Goal: Task Accomplishment & Management: Use online tool/utility

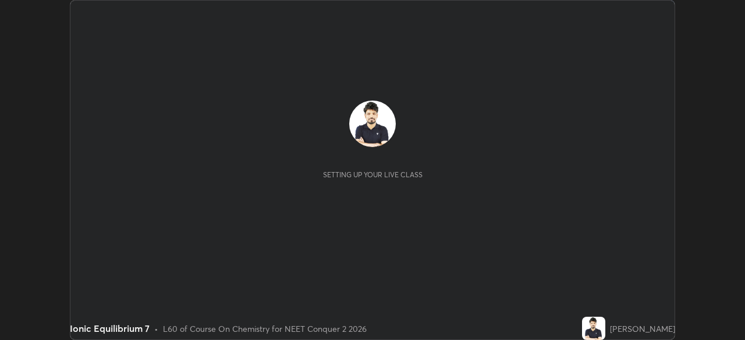
scroll to position [340, 745]
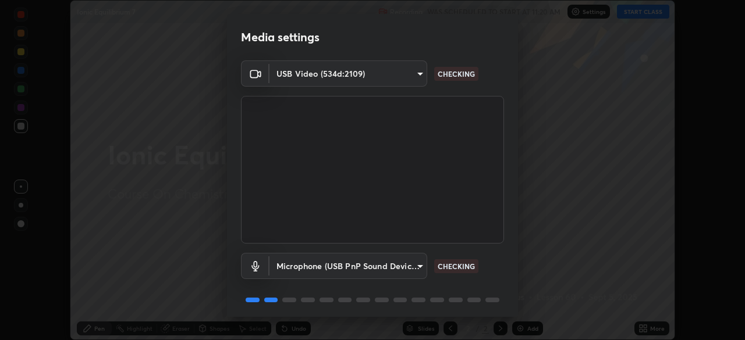
click at [293, 74] on body "Erase all Ionic Equilibrium 7 Recording WAS SCHEDULED TO START AT 11:20 AM Sett…" at bounding box center [372, 170] width 745 height 340
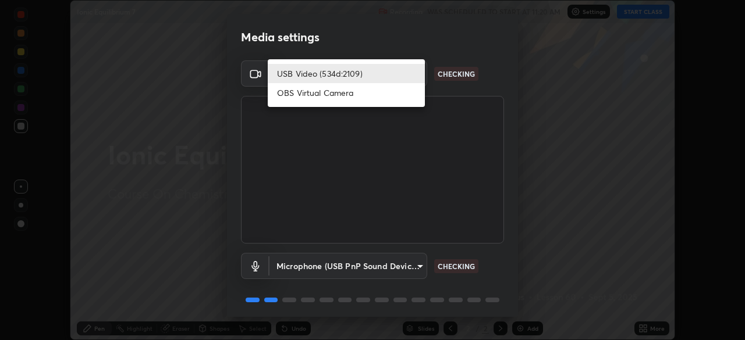
click at [290, 71] on li "USB Video (534d:2109)" at bounding box center [346, 73] width 157 height 19
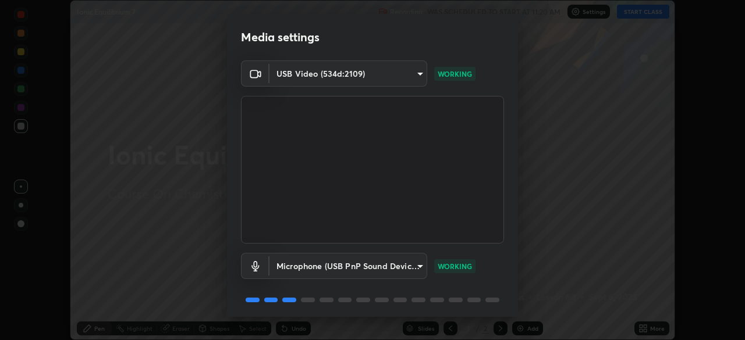
scroll to position [41, 0]
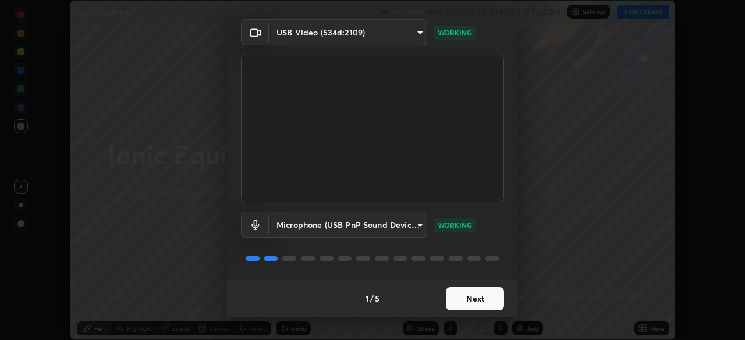
click at [449, 298] on button "Next" at bounding box center [475, 298] width 58 height 23
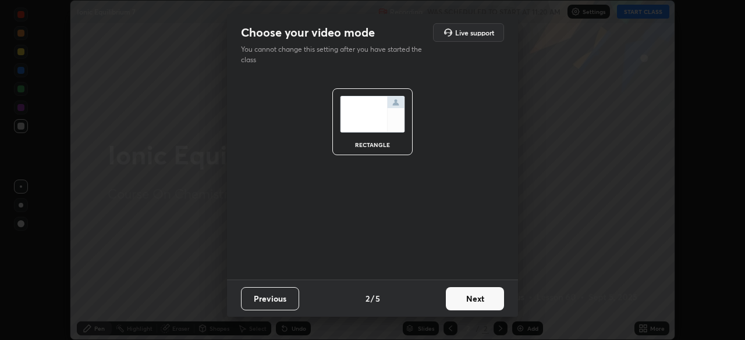
click at [453, 298] on button "Next" at bounding box center [475, 298] width 58 height 23
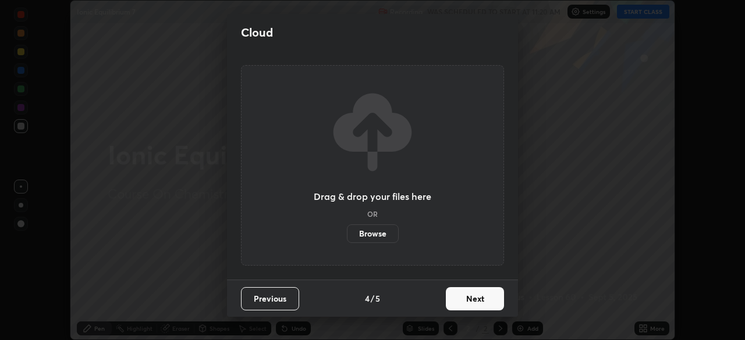
click at [478, 305] on button "Next" at bounding box center [475, 298] width 58 height 23
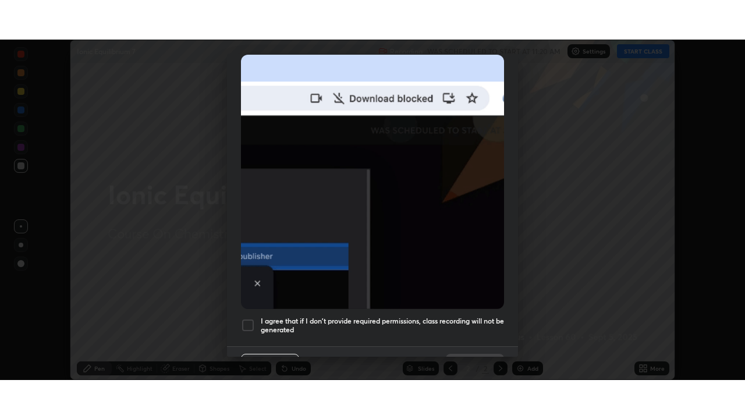
scroll to position [279, 0]
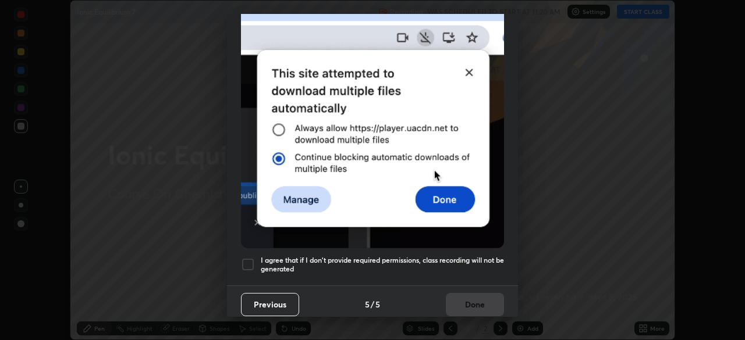
click at [246, 258] on div at bounding box center [248, 265] width 14 height 14
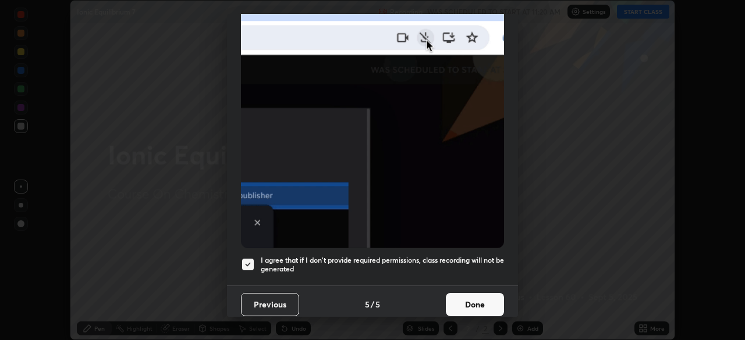
click at [459, 301] on button "Done" at bounding box center [475, 304] width 58 height 23
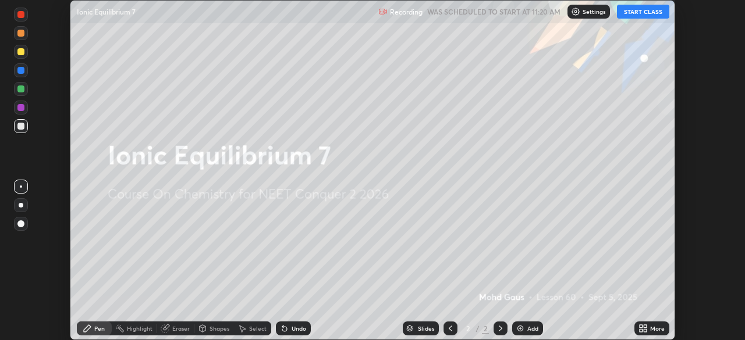
click at [641, 326] on icon at bounding box center [640, 326] width 3 height 3
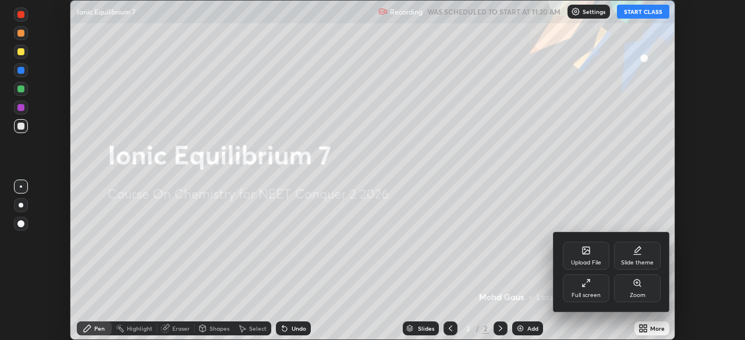
click at [581, 300] on div "Full screen" at bounding box center [586, 289] width 47 height 28
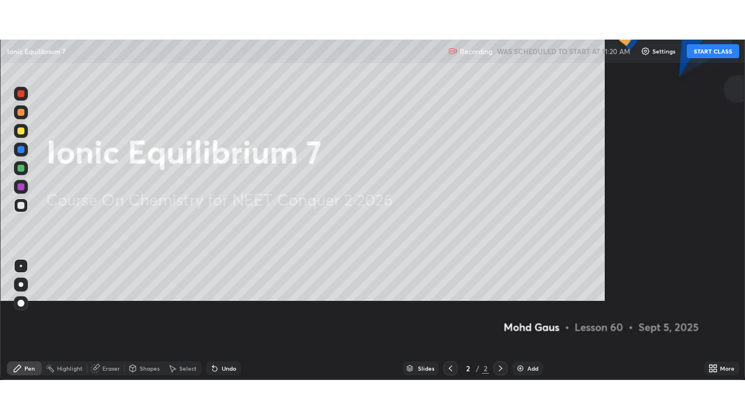
scroll to position [419, 745]
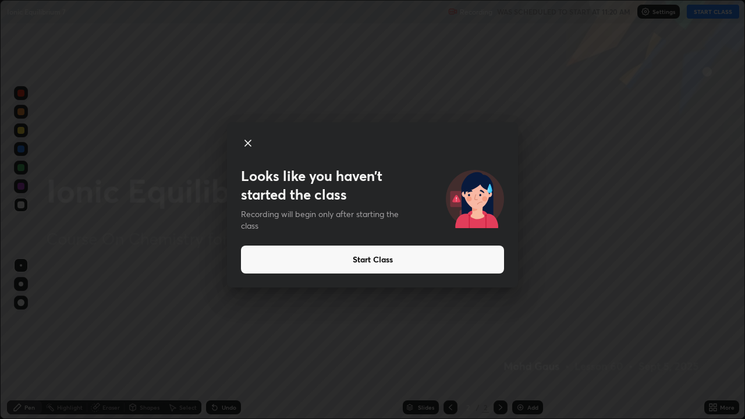
click at [422, 261] on button "Start Class" at bounding box center [372, 260] width 263 height 28
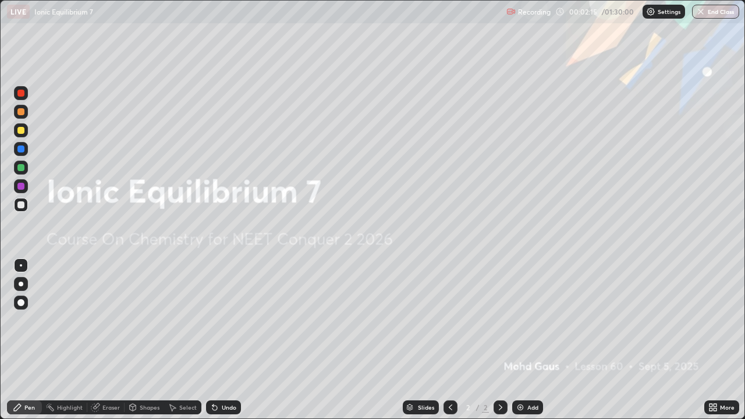
click at [528, 340] on div "Add" at bounding box center [532, 407] width 11 height 6
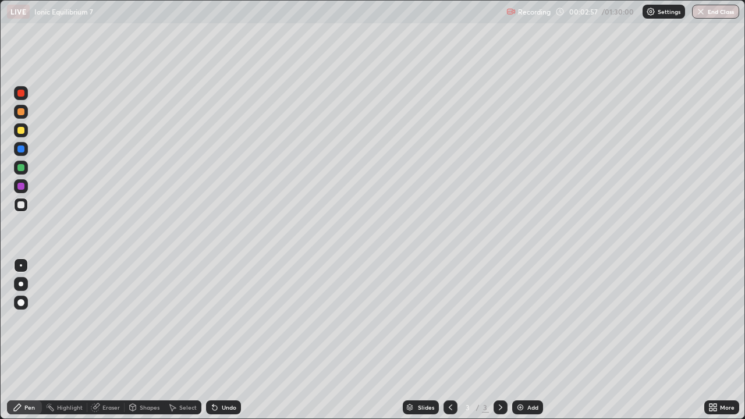
click at [518, 340] on img at bounding box center [520, 407] width 9 height 9
click at [449, 340] on icon at bounding box center [450, 407] width 9 height 9
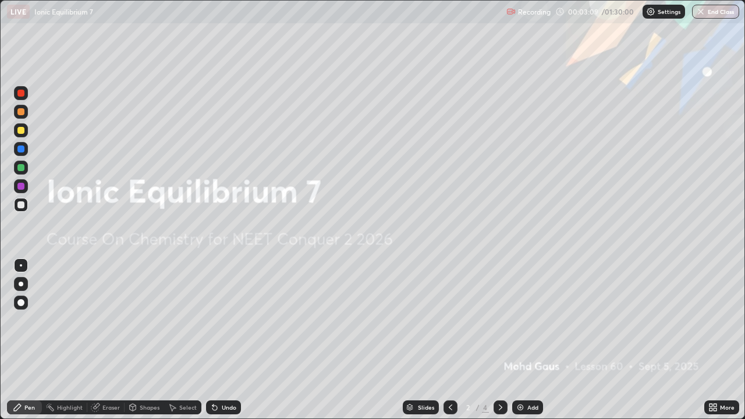
click at [496, 340] on icon at bounding box center [500, 407] width 9 height 9
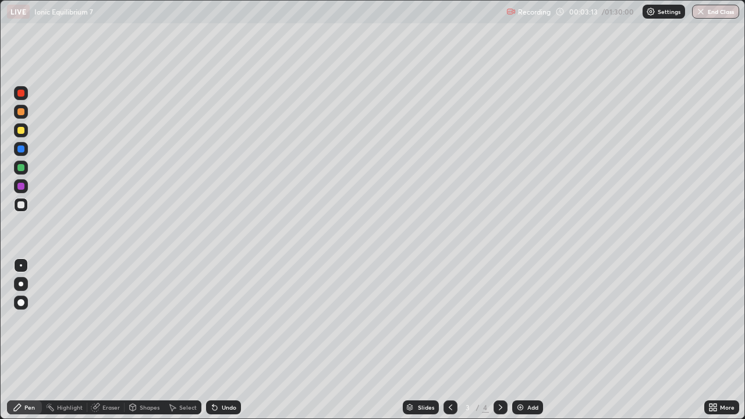
click at [21, 284] on div at bounding box center [21, 284] width 5 height 5
click at [23, 211] on div at bounding box center [21, 205] width 14 height 14
click at [22, 204] on div at bounding box center [20, 204] width 7 height 7
click at [25, 130] on div at bounding box center [21, 130] width 14 height 14
click at [21, 282] on div at bounding box center [21, 284] width 5 height 5
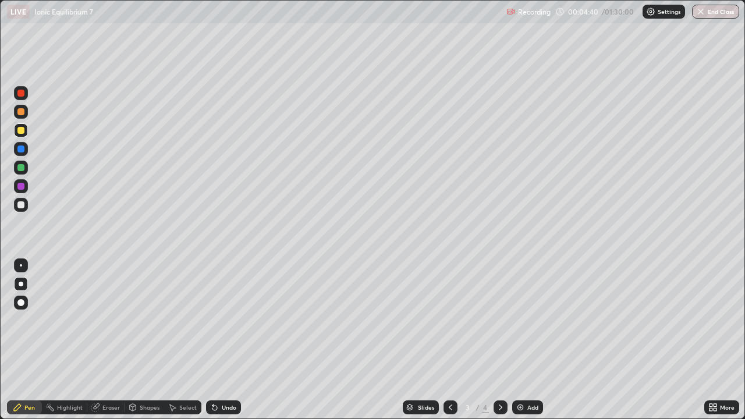
click at [20, 209] on div at bounding box center [21, 205] width 14 height 14
click at [21, 166] on div at bounding box center [20, 167] width 7 height 7
click at [22, 207] on div at bounding box center [20, 204] width 7 height 7
click at [19, 208] on div at bounding box center [20, 204] width 7 height 7
click at [103, 340] on div "Eraser" at bounding box center [110, 407] width 17 height 6
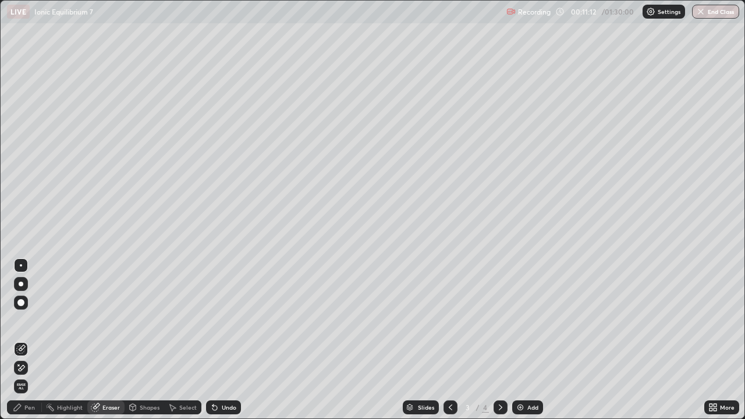
click at [34, 340] on div "Pen" at bounding box center [24, 407] width 35 height 14
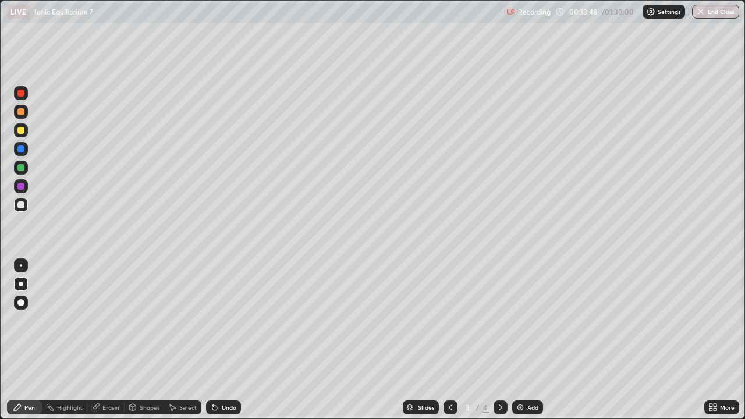
click at [521, 340] on div "Add" at bounding box center [527, 407] width 31 height 14
click at [21, 284] on div at bounding box center [21, 284] width 5 height 5
click at [21, 207] on div at bounding box center [20, 204] width 7 height 7
click at [449, 340] on icon at bounding box center [450, 407] width 9 height 9
click at [500, 340] on div at bounding box center [500, 407] width 14 height 14
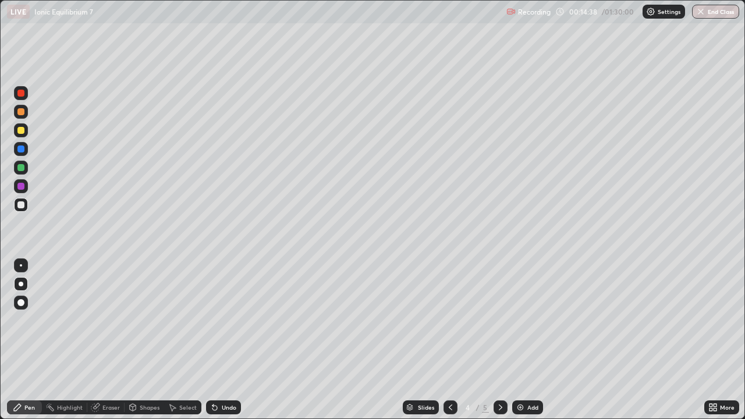
click at [25, 165] on div at bounding box center [21, 168] width 14 height 14
click at [19, 190] on div at bounding box center [21, 186] width 14 height 14
click at [20, 203] on div at bounding box center [20, 204] width 7 height 7
click at [21, 284] on div at bounding box center [21, 284] width 5 height 5
click at [140, 340] on div "Shapes" at bounding box center [150, 407] width 20 height 6
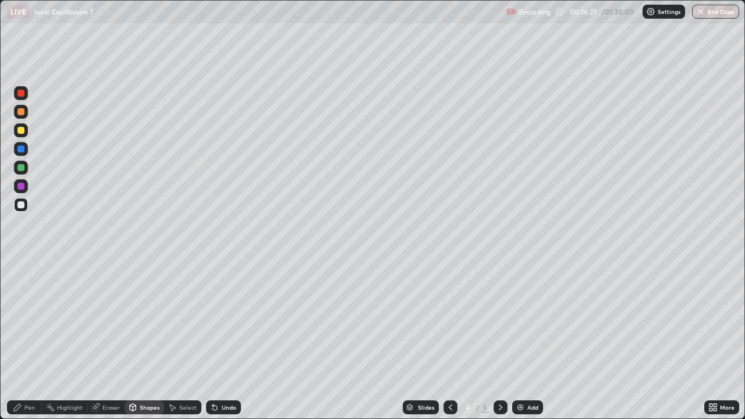
click at [101, 340] on div "Eraser" at bounding box center [105, 407] width 37 height 14
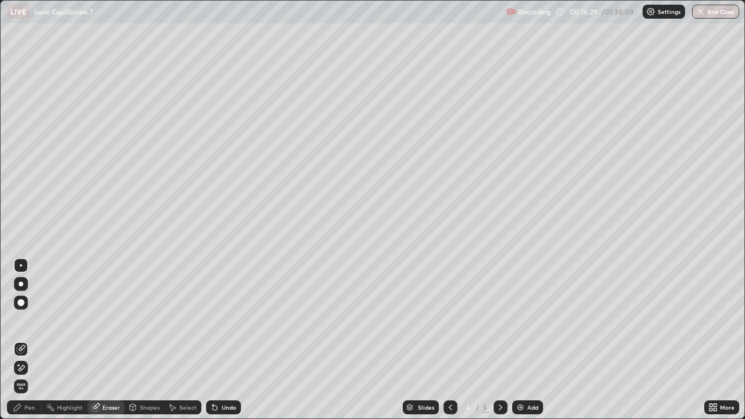
click at [34, 340] on div "Pen" at bounding box center [29, 407] width 10 height 6
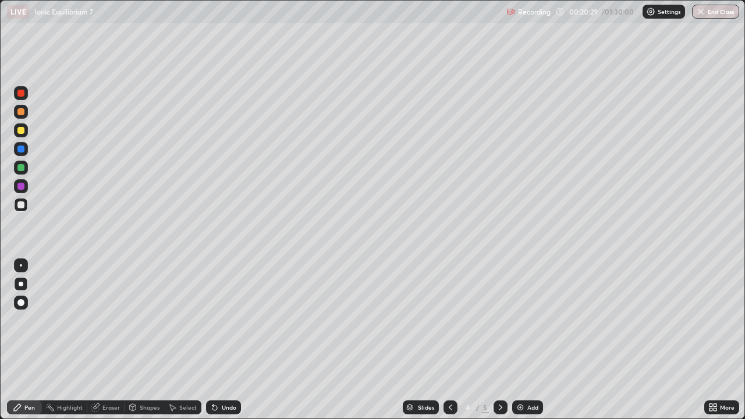
click at [524, 340] on div "Add" at bounding box center [527, 407] width 31 height 14
click at [24, 207] on div at bounding box center [20, 204] width 7 height 7
click at [22, 285] on div at bounding box center [21, 284] width 5 height 5
click at [26, 208] on div at bounding box center [21, 205] width 14 height 14
click at [26, 203] on div at bounding box center [21, 205] width 14 height 14
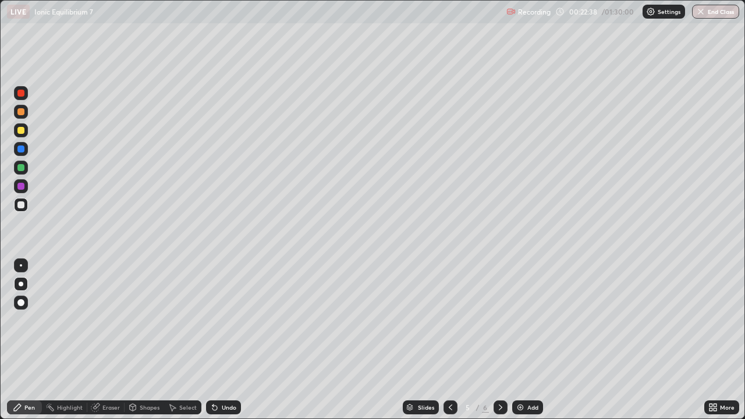
click at [23, 130] on div at bounding box center [20, 130] width 7 height 7
click at [108, 340] on div "Eraser" at bounding box center [105, 407] width 37 height 14
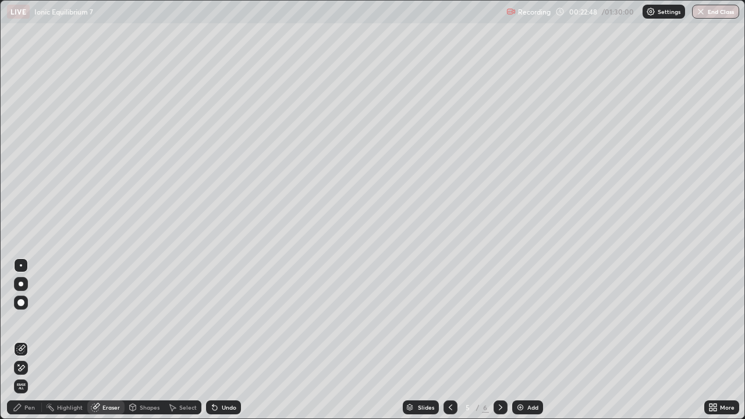
click at [27, 340] on div "Pen" at bounding box center [29, 407] width 10 height 6
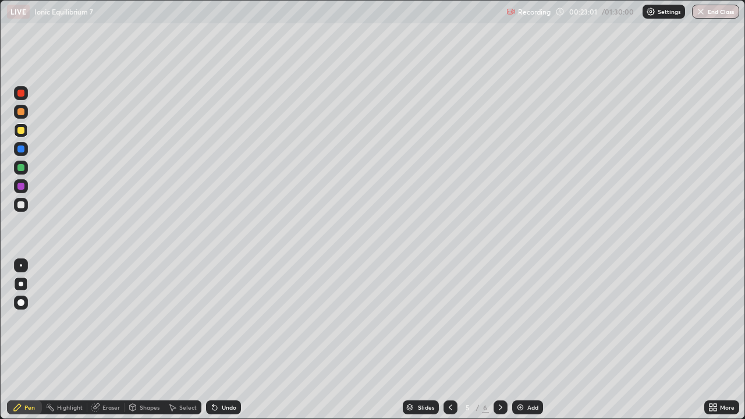
click at [16, 279] on div at bounding box center [21, 284] width 14 height 14
click at [19, 209] on div at bounding box center [21, 205] width 14 height 14
click at [22, 281] on div at bounding box center [21, 284] width 14 height 14
click at [17, 209] on div at bounding box center [21, 205] width 14 height 14
click at [73, 340] on div "Highlight" at bounding box center [70, 407] width 26 height 6
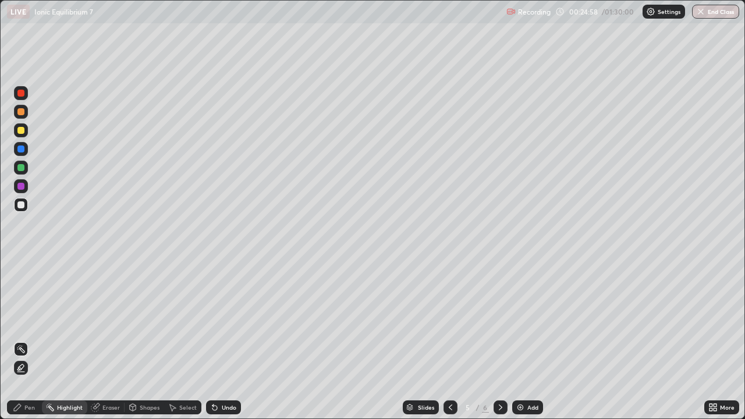
click at [105, 340] on div "Eraser" at bounding box center [110, 407] width 17 height 6
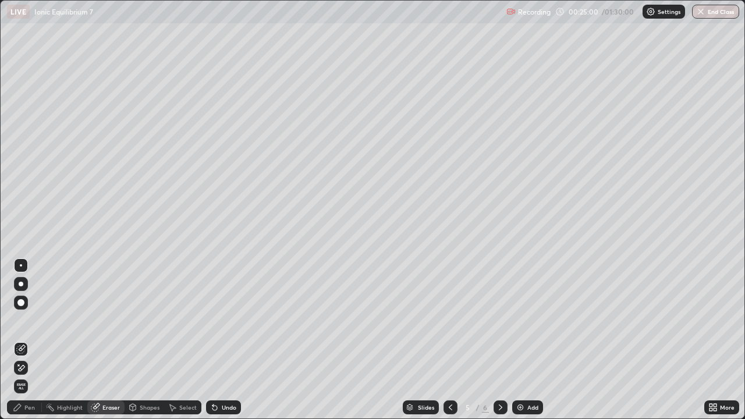
click at [27, 340] on div "Pen" at bounding box center [29, 407] width 10 height 6
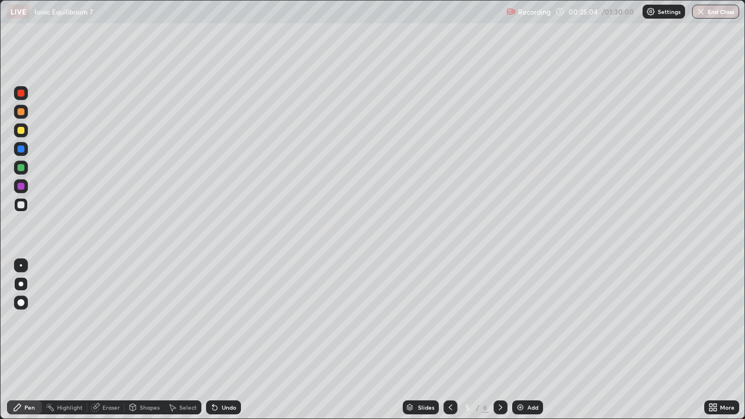
click at [23, 93] on div at bounding box center [20, 93] width 7 height 7
click at [21, 131] on div at bounding box center [20, 130] width 7 height 7
click at [145, 340] on div "Shapes" at bounding box center [145, 407] width 40 height 14
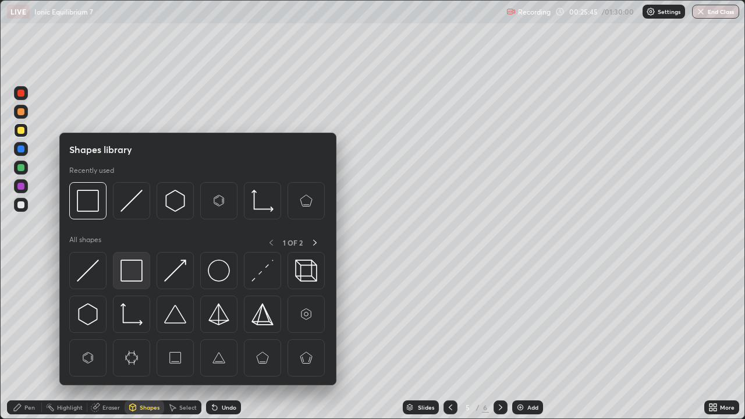
click at [130, 276] on img at bounding box center [131, 271] width 22 height 22
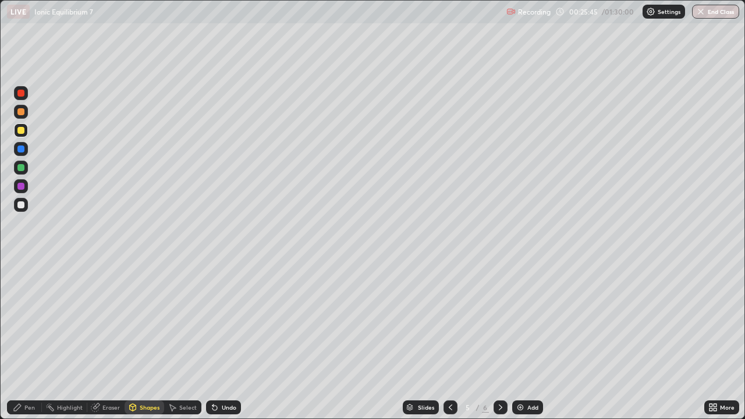
click at [20, 168] on div at bounding box center [20, 167] width 7 height 7
click at [715, 16] on button "End Class" at bounding box center [715, 12] width 47 height 14
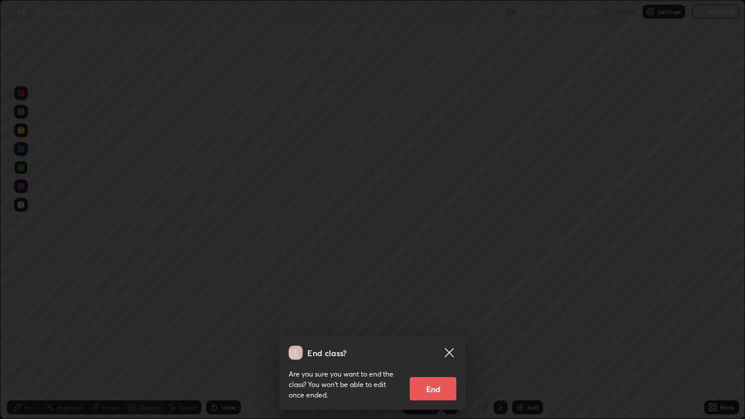
click at [436, 340] on button "End" at bounding box center [433, 388] width 47 height 23
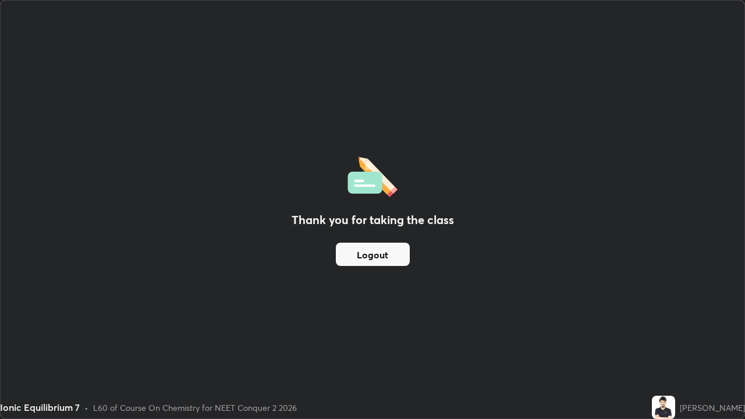
click at [675, 325] on div "Thank you for taking the class Logout" at bounding box center [373, 210] width 744 height 418
click at [694, 330] on div "Thank you for taking the class Logout" at bounding box center [373, 210] width 744 height 418
click at [699, 334] on div "Thank you for taking the class Logout" at bounding box center [373, 210] width 744 height 418
